Goal: Task Accomplishment & Management: Manage account settings

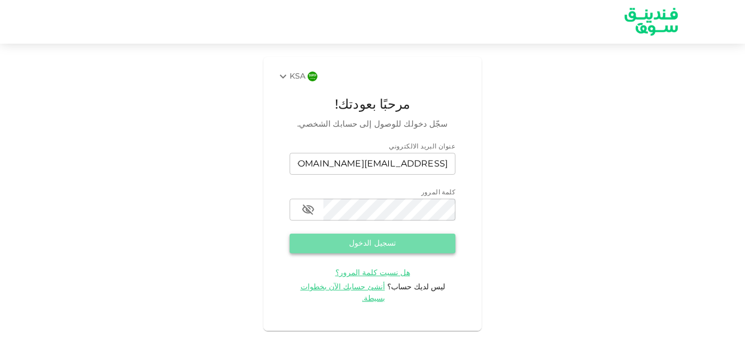
click at [404, 244] on button "تسجيل الدخول" at bounding box center [373, 244] width 166 height 20
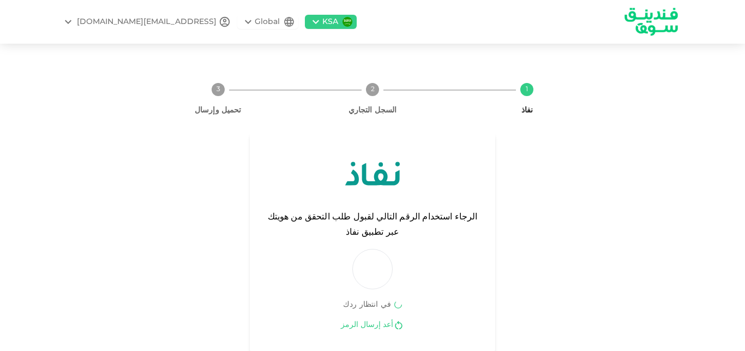
click at [364, 320] on link "أعد إرسال الرمز" at bounding box center [367, 325] width 52 height 10
